Goal: Task Accomplishment & Management: Manage account settings

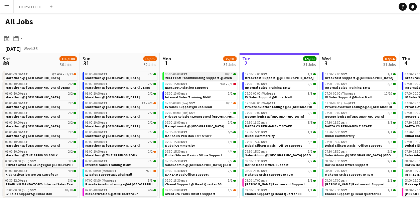
click at [197, 77] on span "2024 TEAM: Teambuilding Support @ Aventura Parks" at bounding box center [207, 78] width 84 height 4
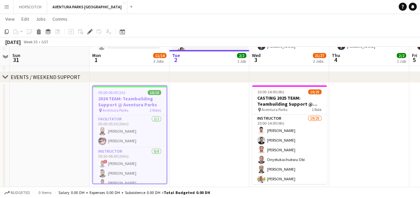
scroll to position [134, 0]
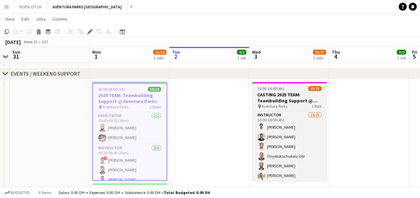
click at [281, 105] on span "Aventura Parks" at bounding box center [274, 106] width 26 height 5
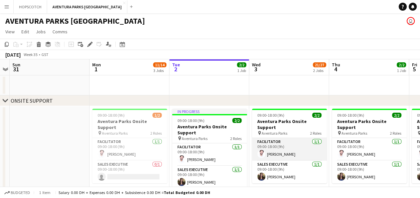
scroll to position [100, 0]
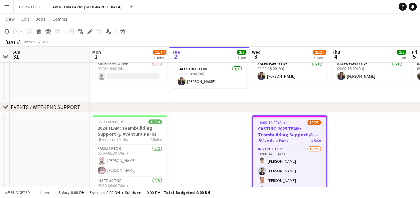
click at [293, 132] on h3 "CASTING 2025 TEAM: Teambuilding Support @ Aventura Parks" at bounding box center [288, 132] width 73 height 12
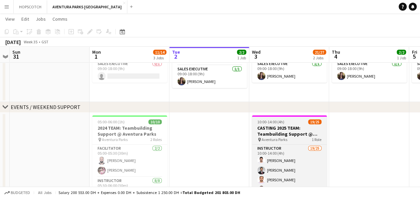
click at [288, 136] on h3 "CASTING 2025 TEAM: Teambuilding Support @ Aventura Parks" at bounding box center [289, 131] width 75 height 12
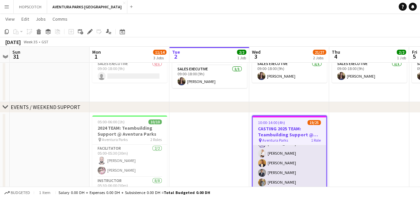
scroll to position [120, 0]
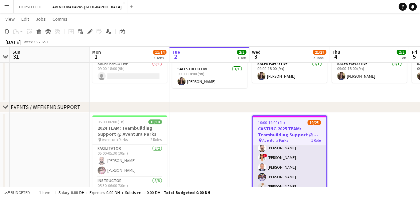
click at [263, 154] on span "!" at bounding box center [265, 156] width 4 height 4
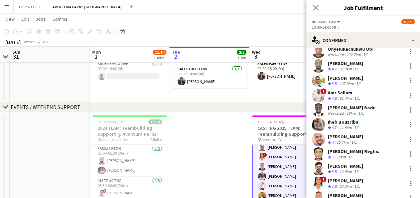
scroll to position [100, 0]
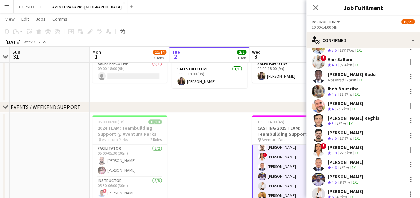
click at [324, 148] on span "!" at bounding box center [323, 146] width 6 height 6
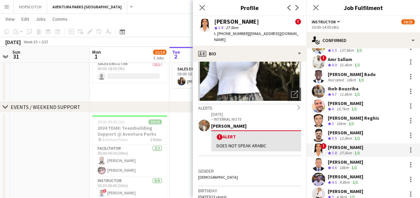
scroll to position [67, 0]
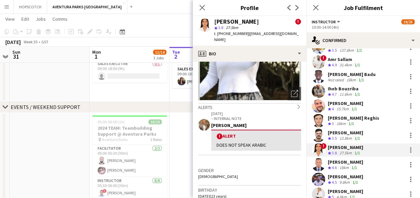
click at [318, 63] on app-user-avatar at bounding box center [318, 61] width 13 height 13
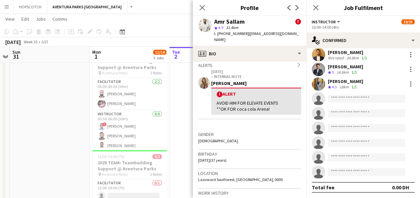
scroll to position [33, 0]
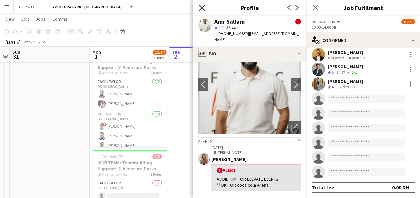
click at [200, 6] on icon at bounding box center [202, 7] width 6 height 6
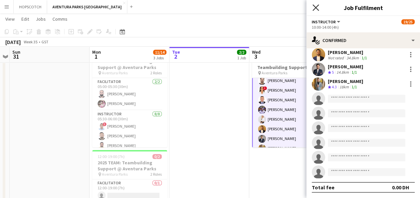
click at [316, 10] on icon "Close pop-in" at bounding box center [315, 7] width 6 height 6
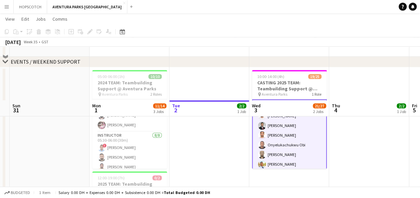
scroll to position [200, 0]
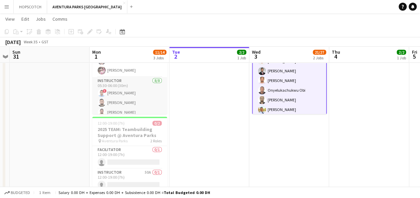
click at [113, 93] on app-card-role "Instructor 8/8 05:30-06:00 (30m) ! Abderrahmane Lahkim Moustafa Hamada Adeel Ah…" at bounding box center [129, 122] width 75 height 90
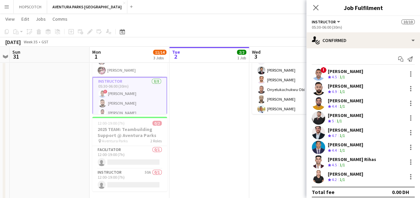
click at [316, 71] on app-user-avatar at bounding box center [318, 73] width 13 height 13
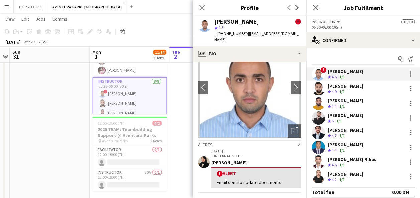
scroll to position [67, 0]
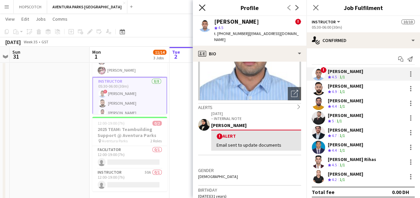
click at [203, 7] on icon at bounding box center [202, 7] width 6 height 6
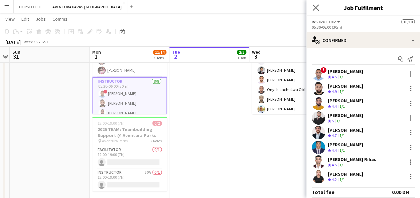
click at [319, 5] on app-icon "Close pop-in" at bounding box center [316, 8] width 10 height 10
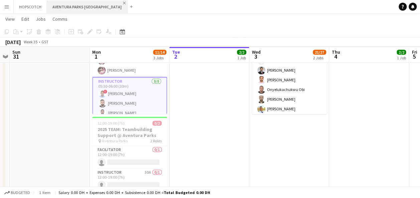
click at [123, 2] on app-icon "Close" at bounding box center [124, 3] width 3 height 3
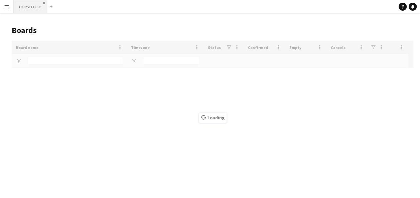
click at [43, 2] on app-icon "Close" at bounding box center [44, 3] width 3 height 3
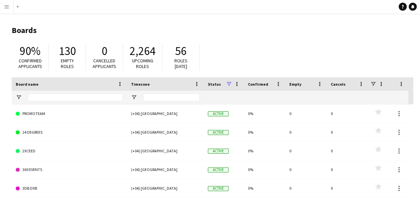
click at [6, 7] on app-icon "Menu" at bounding box center [6, 6] width 5 height 5
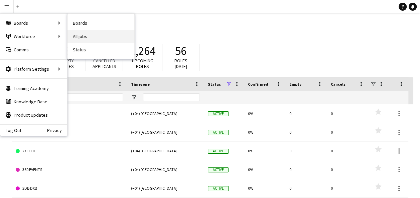
click at [81, 34] on link "All jobs" at bounding box center [100, 36] width 67 height 13
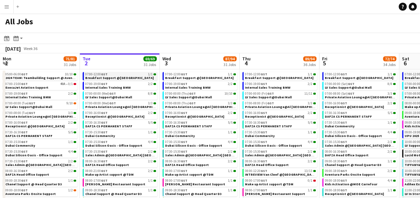
click at [108, 75] on div "07:00-12:00 GST 1/1" at bounding box center [120, 74] width 71 height 3
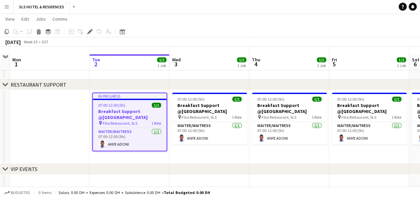
scroll to position [23, 0]
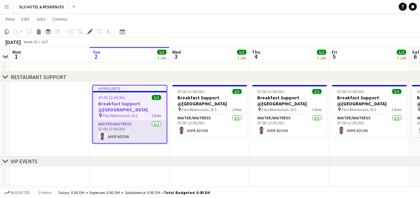
click at [103, 133] on app-user-avatar at bounding box center [102, 137] width 8 height 8
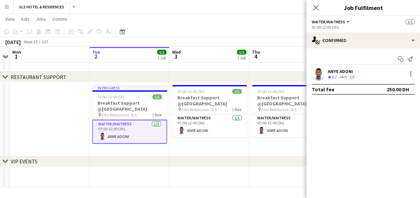
click at [320, 73] on app-user-avatar at bounding box center [318, 73] width 13 height 13
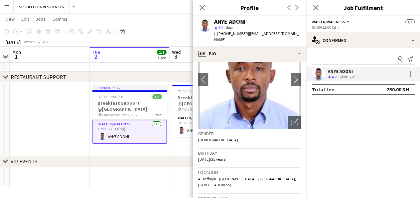
scroll to position [67, 0]
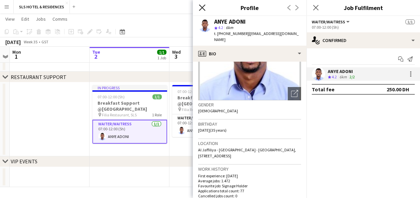
click at [202, 7] on icon at bounding box center [202, 7] width 6 height 6
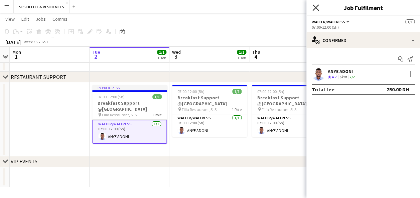
click at [315, 6] on icon "Close pop-in" at bounding box center [315, 7] width 6 height 6
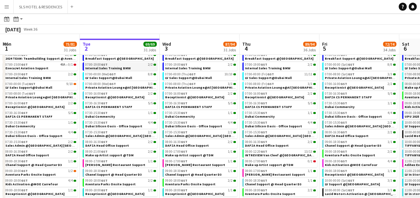
scroll to position [33, 0]
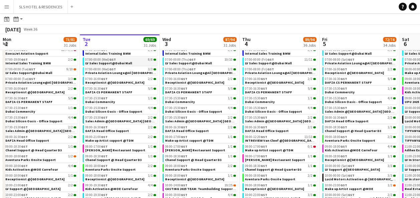
click at [102, 60] on span "07:00-00:00 (Wed) GST" at bounding box center [100, 59] width 31 height 3
click at [106, 101] on span "Dubai Commercity" at bounding box center [100, 102] width 30 height 4
click at [7, 6] on app-icon "Menu" at bounding box center [6, 6] width 5 height 5
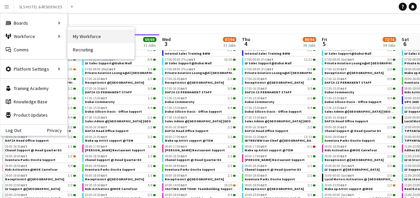
click at [80, 32] on link "My Workforce" at bounding box center [100, 36] width 67 height 13
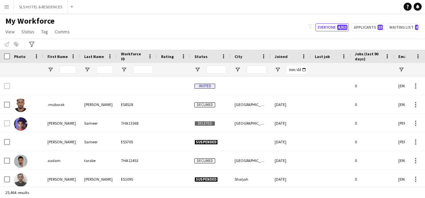
type input "**********"
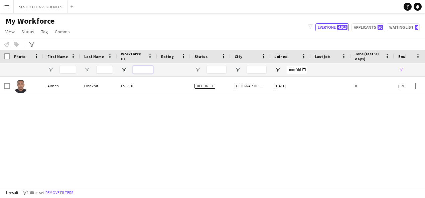
click at [150, 71] on input "Workforce ID Filter Input" at bounding box center [143, 70] width 20 height 8
click at [57, 192] on button "Remove filters" at bounding box center [59, 192] width 30 height 7
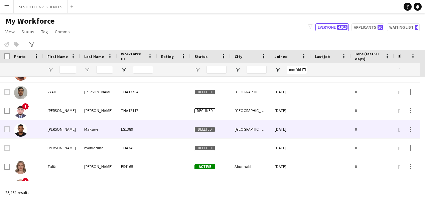
scroll to position [49, 0]
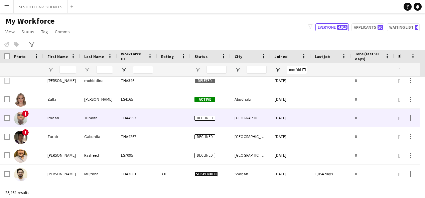
click at [20, 119] on img at bounding box center [20, 118] width 13 height 13
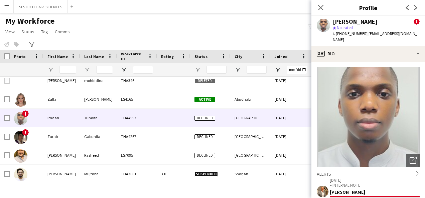
click at [322, 21] on app-user-avatar at bounding box center [323, 25] width 13 height 13
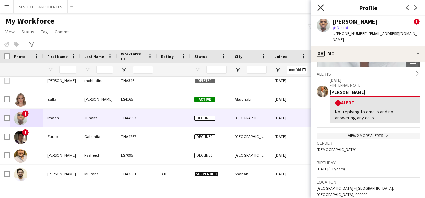
click at [320, 7] on icon at bounding box center [320, 7] width 6 height 6
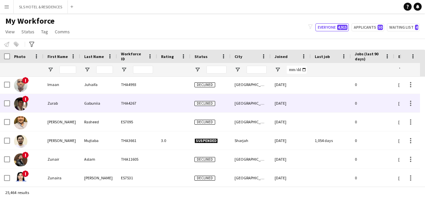
click at [20, 107] on img at bounding box center [20, 104] width 13 height 13
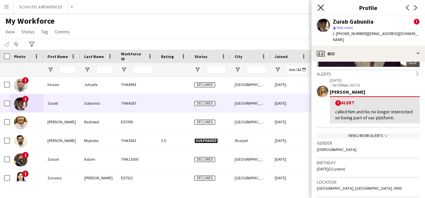
click at [318, 8] on icon "Close pop-in" at bounding box center [320, 7] width 6 height 6
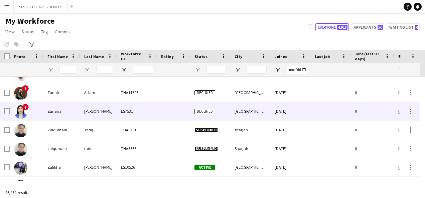
click at [38, 107] on div "!" at bounding box center [26, 111] width 33 height 18
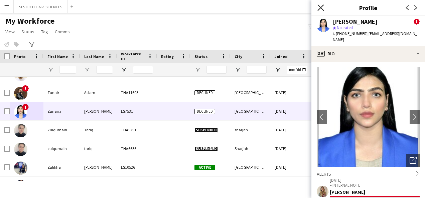
click at [323, 7] on icon "Close pop-in" at bounding box center [320, 7] width 6 height 6
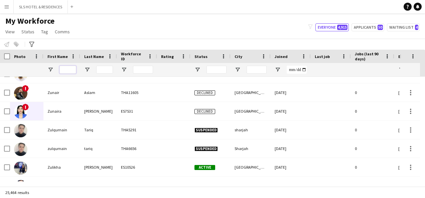
click at [67, 69] on input "First Name Filter Input" at bounding box center [67, 70] width 17 height 8
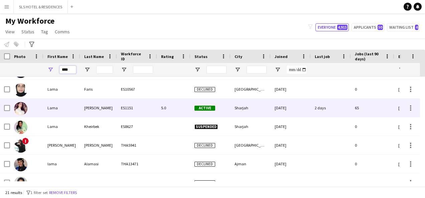
type input "****"
click at [31, 112] on div at bounding box center [26, 108] width 33 height 18
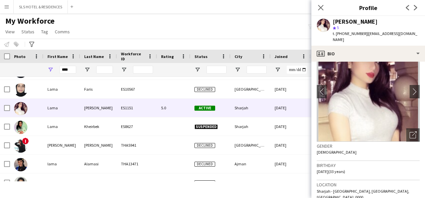
scroll to position [33, 0]
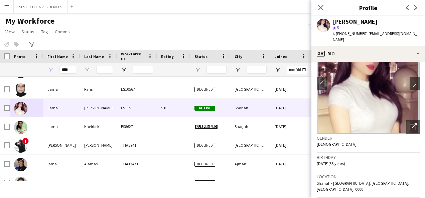
drag, startPoint x: 272, startPoint y: 4, endPoint x: 272, endPoint y: 10, distance: 5.7
click at [272, 9] on app-navbar "Menu Boards Boards Boards All jobs Status Workforce Workforce My Workforce Recr…" at bounding box center [212, 6] width 425 height 13
click at [323, 8] on icon "Close pop-in" at bounding box center [320, 7] width 6 height 6
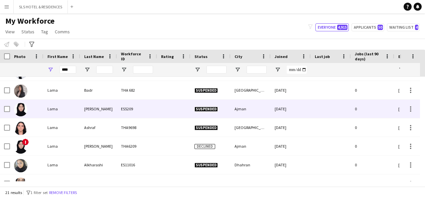
scroll to position [98, 0]
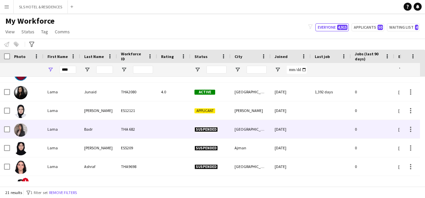
click at [61, 127] on div "Lama" at bounding box center [61, 129] width 37 height 18
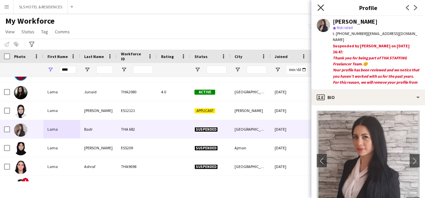
click at [319, 7] on icon at bounding box center [320, 7] width 6 height 6
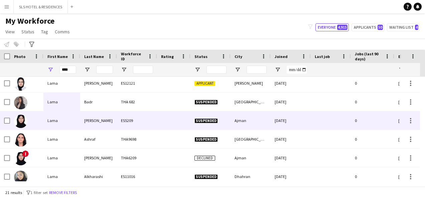
scroll to position [154, 0]
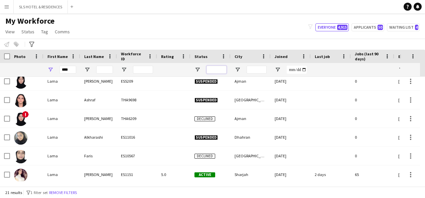
click at [221, 67] on input "Status Filter Input" at bounding box center [216, 70] width 20 height 8
click at [196, 68] on span "Open Filter Menu" at bounding box center [197, 70] width 6 height 6
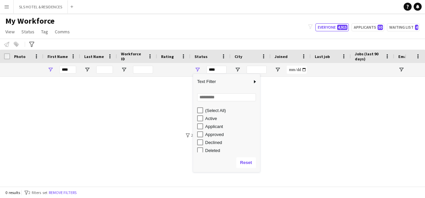
click at [196, 118] on div "Active" at bounding box center [226, 119] width 67 height 8
type input "**********"
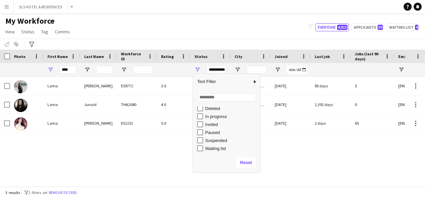
click at [292, 158] on div "Lama Meho ES9771 3.0 Active Abu Dhabi 26-12-2024 85 days 5 lamameho@hotmail.com…" at bounding box center [202, 129] width 405 height 105
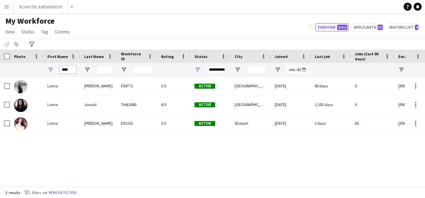
click at [71, 70] on input "****" at bounding box center [67, 70] width 17 height 8
type input "*"
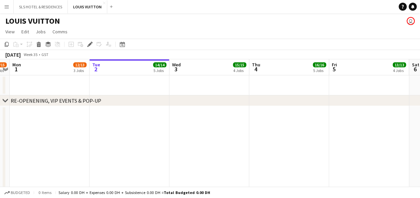
scroll to position [0, 229]
click at [142, 67] on app-board-header-date "Tue 2 14/14 5 Jobs" at bounding box center [130, 67] width 80 height 16
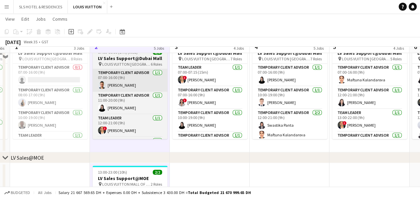
scroll to position [234, 0]
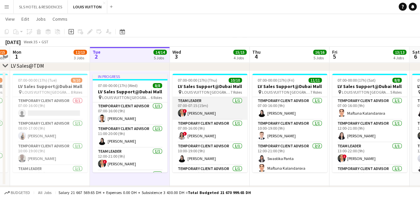
click at [183, 110] on span "!" at bounding box center [185, 111] width 4 height 4
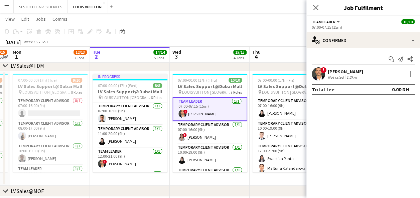
click at [318, 74] on app-user-avatar at bounding box center [318, 73] width 13 height 13
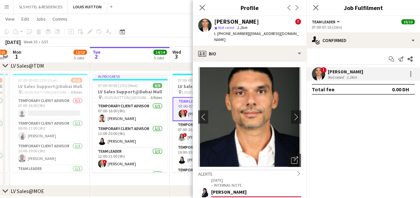
scroll to position [67, 0]
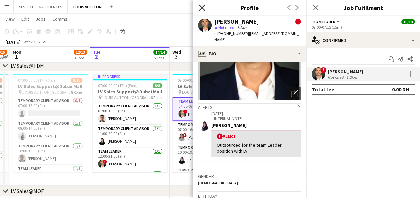
click at [200, 7] on icon "Close pop-in" at bounding box center [202, 7] width 6 height 6
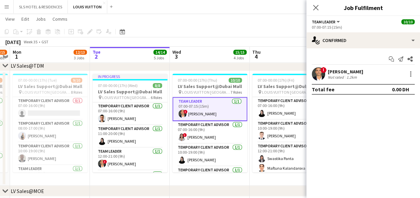
click at [316, 6] on icon "Close pop-in" at bounding box center [315, 7] width 5 height 5
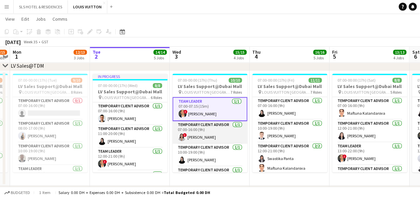
click at [180, 137] on app-user-avatar at bounding box center [182, 137] width 8 height 8
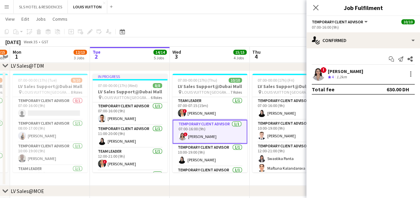
click at [322, 73] on app-user-avatar at bounding box center [318, 73] width 13 height 13
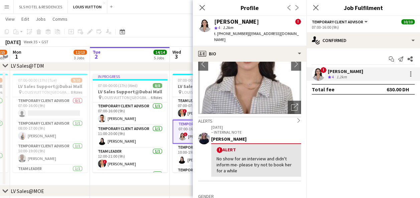
scroll to position [100, 0]
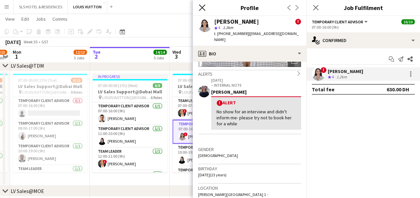
click at [200, 8] on icon "Close pop-in" at bounding box center [202, 7] width 6 height 6
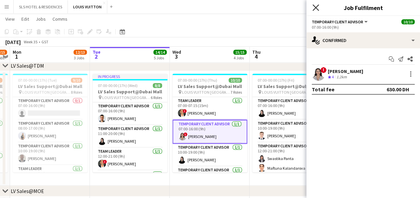
click at [313, 7] on icon "Close pop-in" at bounding box center [315, 7] width 6 height 6
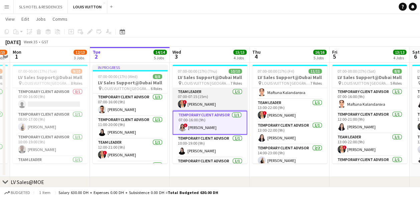
scroll to position [234, 0]
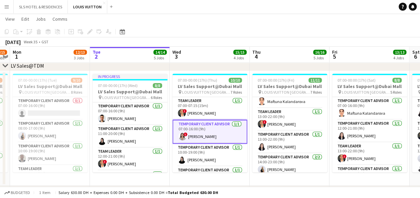
click at [104, 2] on app-icon "Close" at bounding box center [104, 3] width 3 height 3
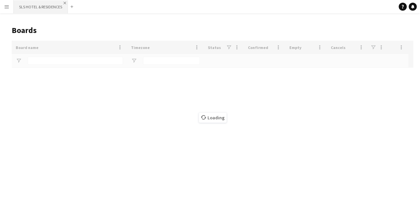
click at [65, 3] on app-icon "Close" at bounding box center [64, 3] width 3 height 3
